Goal: Navigation & Orientation: Find specific page/section

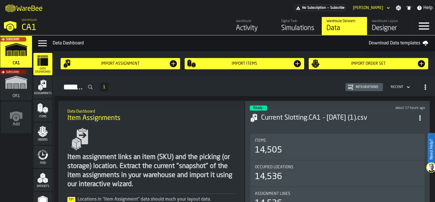
click at [44, 88] on icon "menu Assignments" at bounding box center [44, 83] width 6 height 7
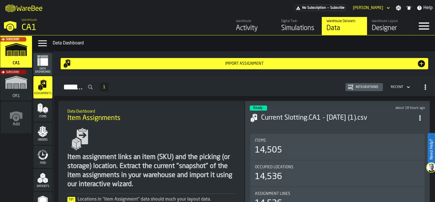
click at [44, 112] on icon "menu Items" at bounding box center [42, 108] width 11 height 11
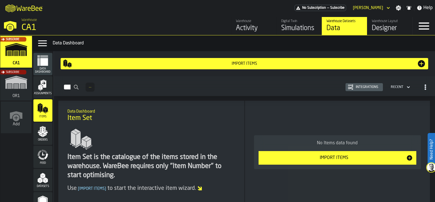
click at [43, 135] on polygon "menu Orders" at bounding box center [45, 135] width 4 height 3
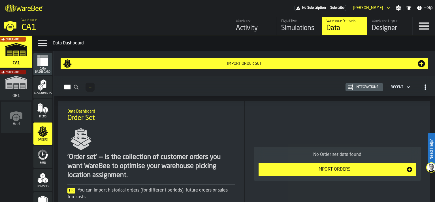
click at [44, 154] on icon "menu Feed" at bounding box center [42, 154] width 11 height 11
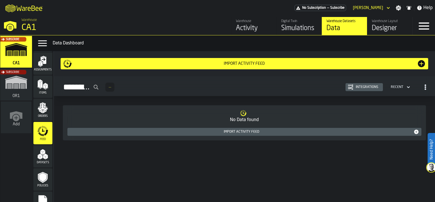
scroll to position [24, 0]
click at [44, 154] on polygon "menu Datasets" at bounding box center [45, 155] width 5 height 3
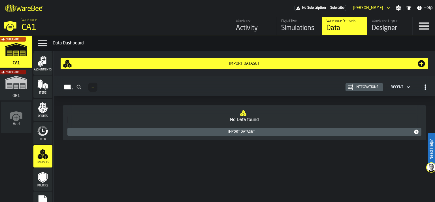
click at [39, 179] on icon "menu Policies" at bounding box center [42, 177] width 7 height 9
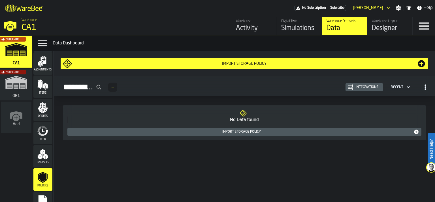
scroll to position [38, 0]
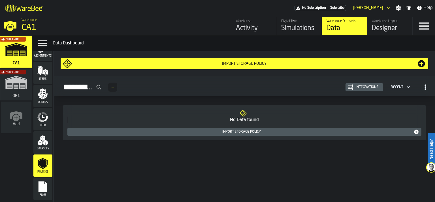
click at [39, 190] on rect "menu Files" at bounding box center [43, 189] width 8 height 4
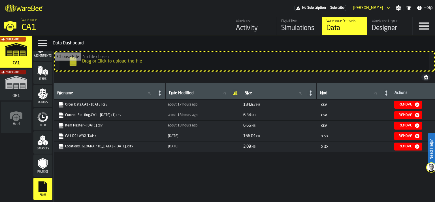
click at [291, 29] on div "Simulations" at bounding box center [299, 28] width 36 height 9
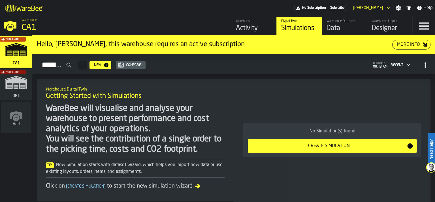
click at [244, 23] on div "Warehouse Activity" at bounding box center [254, 26] width 36 height 14
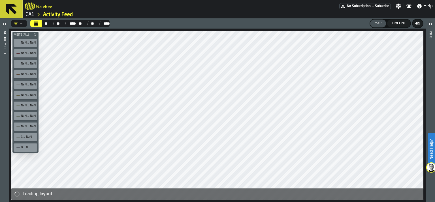
click at [6, 24] on icon "button-toggle-Open" at bounding box center [4, 24] width 7 height 7
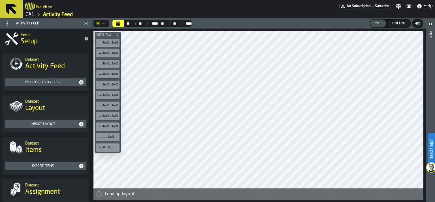
click at [9, 10] on icon at bounding box center [12, 9] width 14 height 14
click at [83, 23] on icon "button-toggle-Close me" at bounding box center [85, 23] width 7 height 7
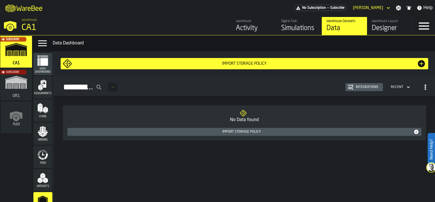
click at [14, 82] on div "Subscribe" at bounding box center [15, 86] width 32 height 33
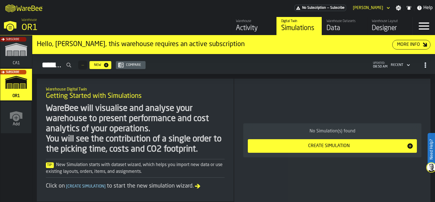
click at [13, 63] on div "Subscribe" at bounding box center [15, 53] width 32 height 33
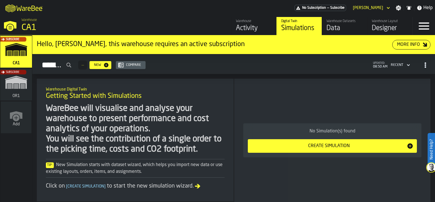
click at [335, 30] on div "Data" at bounding box center [344, 28] width 36 height 9
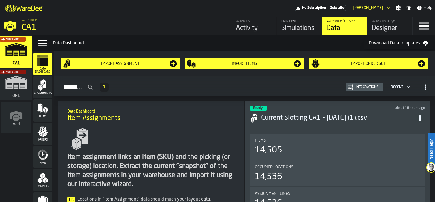
click at [383, 27] on div "Designer" at bounding box center [390, 28] width 36 height 9
